Goal: Navigation & Orientation: Find specific page/section

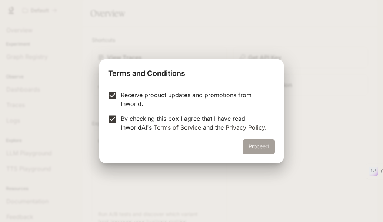
click at [262, 147] on button "Proceed" at bounding box center [258, 146] width 32 height 15
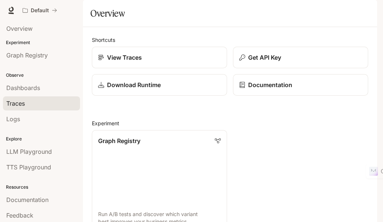
scroll to position [19, 0]
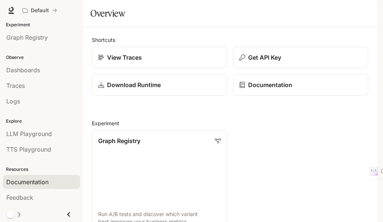
click at [29, 177] on span "Documentation" at bounding box center [27, 181] width 42 height 9
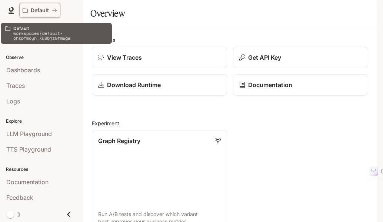
click at [41, 10] on p "Default" at bounding box center [40, 10] width 18 height 6
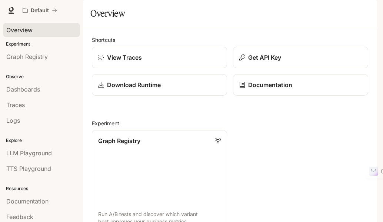
click at [30, 29] on span "Overview" at bounding box center [19, 30] width 26 height 9
